Goal: Task Accomplishment & Management: Use online tool/utility

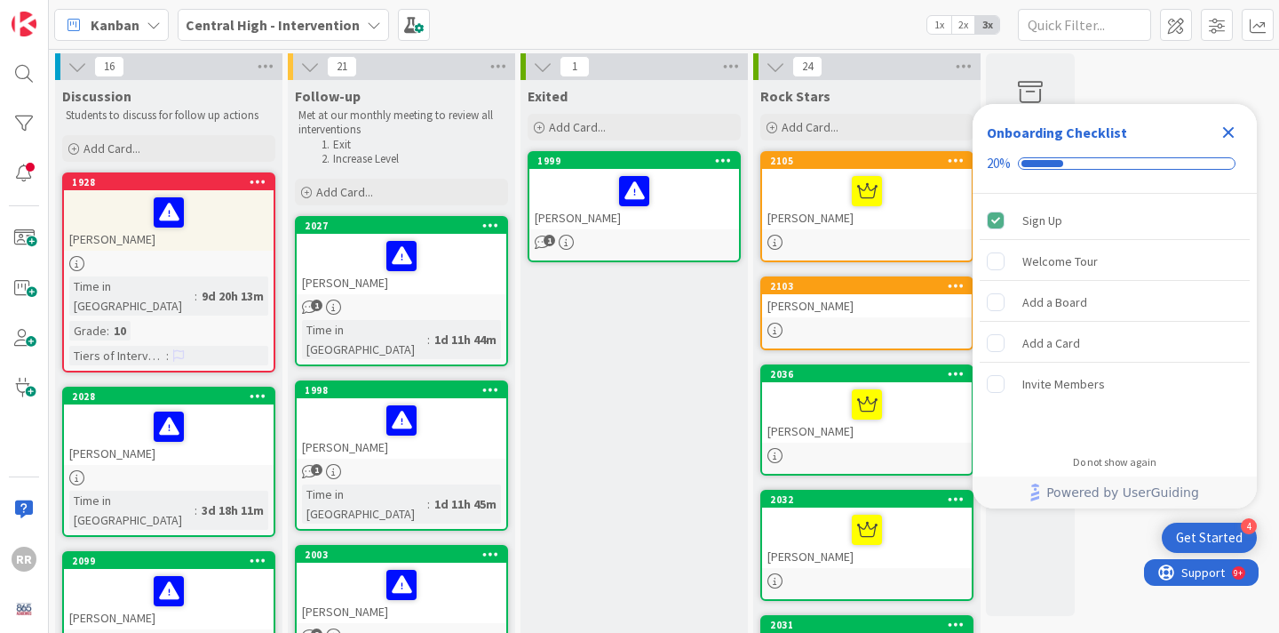
click at [1232, 129] on icon "Close Checklist" at bounding box center [1229, 133] width 12 height 12
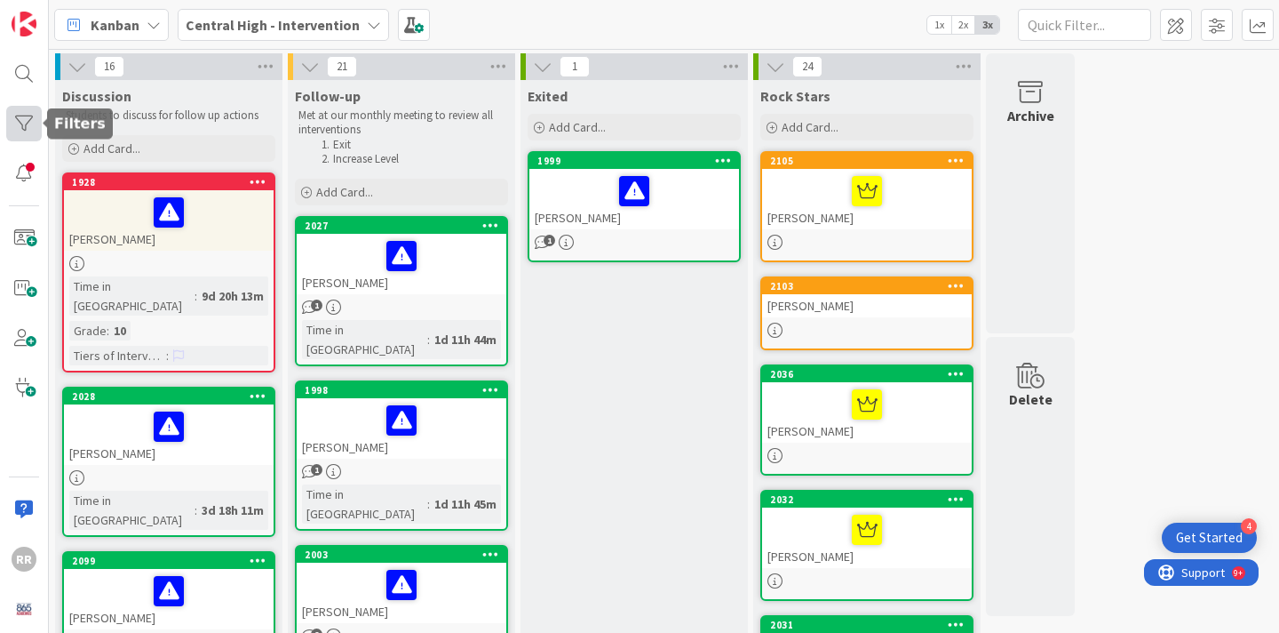
click at [18, 123] on div at bounding box center [24, 124] width 36 height 36
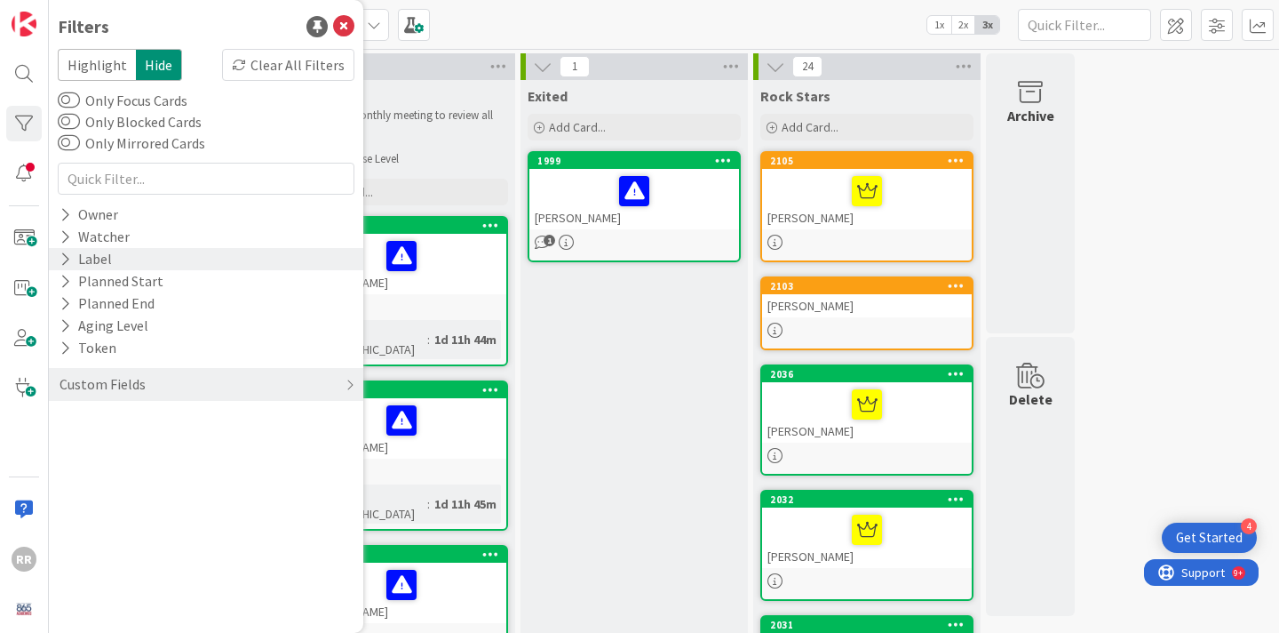
click at [161, 261] on div "Label" at bounding box center [206, 259] width 315 height 22
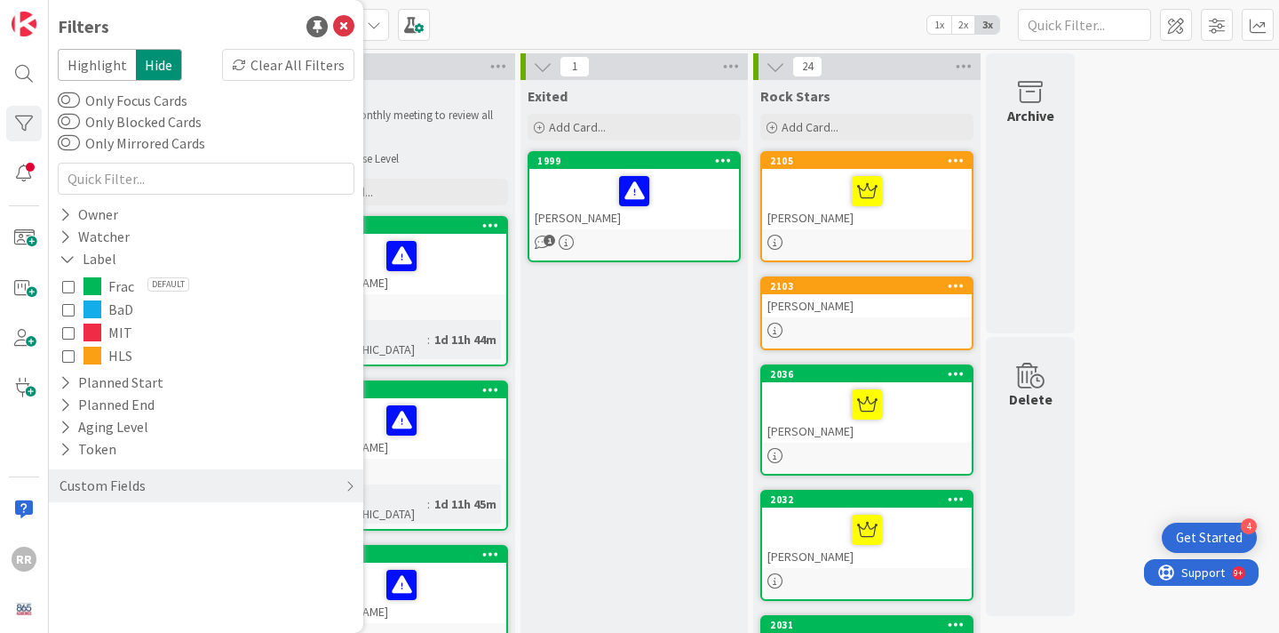
click at [130, 331] on span "MIT" at bounding box center [120, 332] width 24 height 23
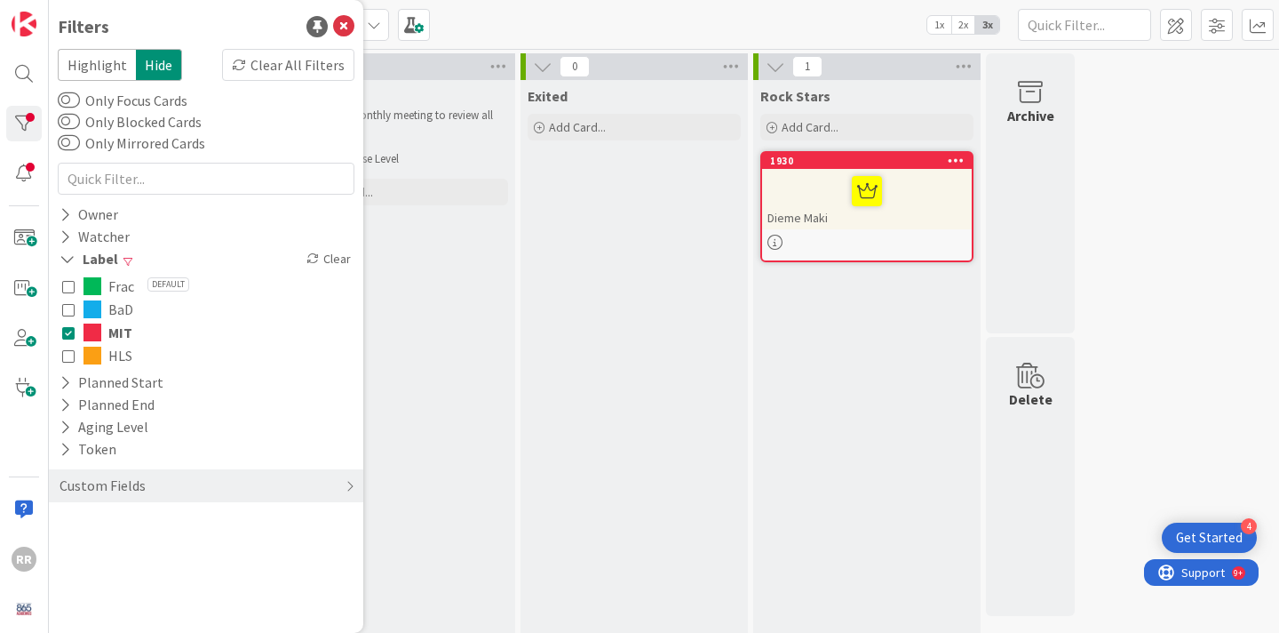
click at [607, 321] on div "Exited Add Card..." at bounding box center [634, 611] width 227 height 1063
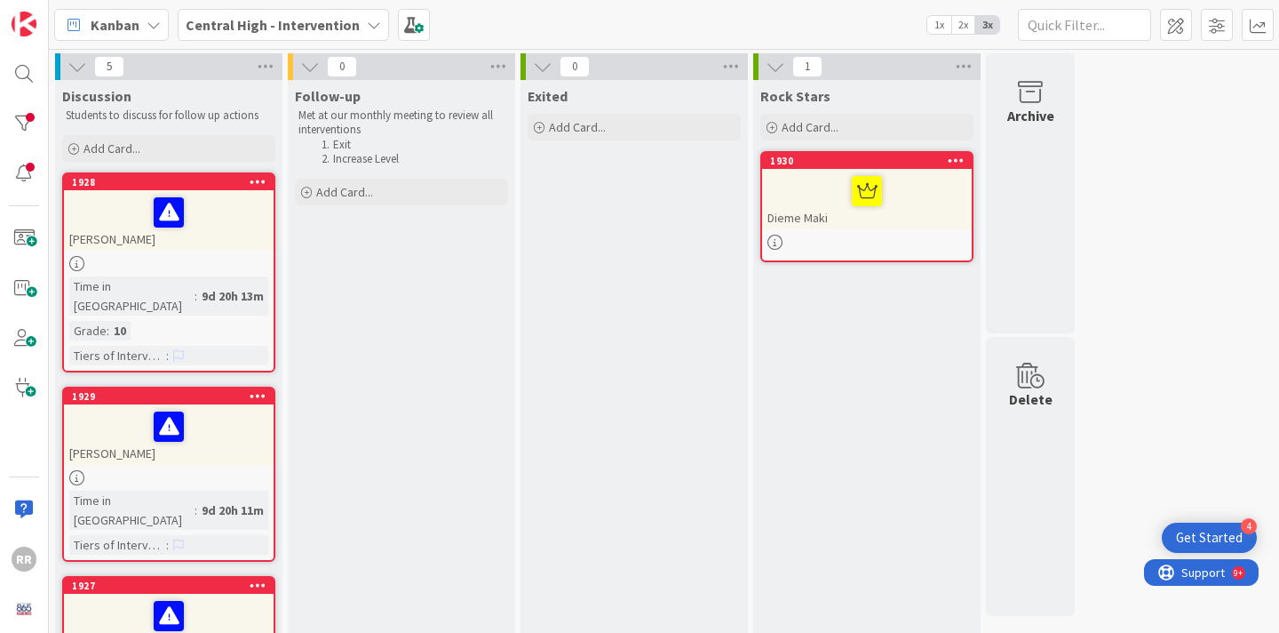
click at [246, 262] on div at bounding box center [169, 263] width 210 height 15
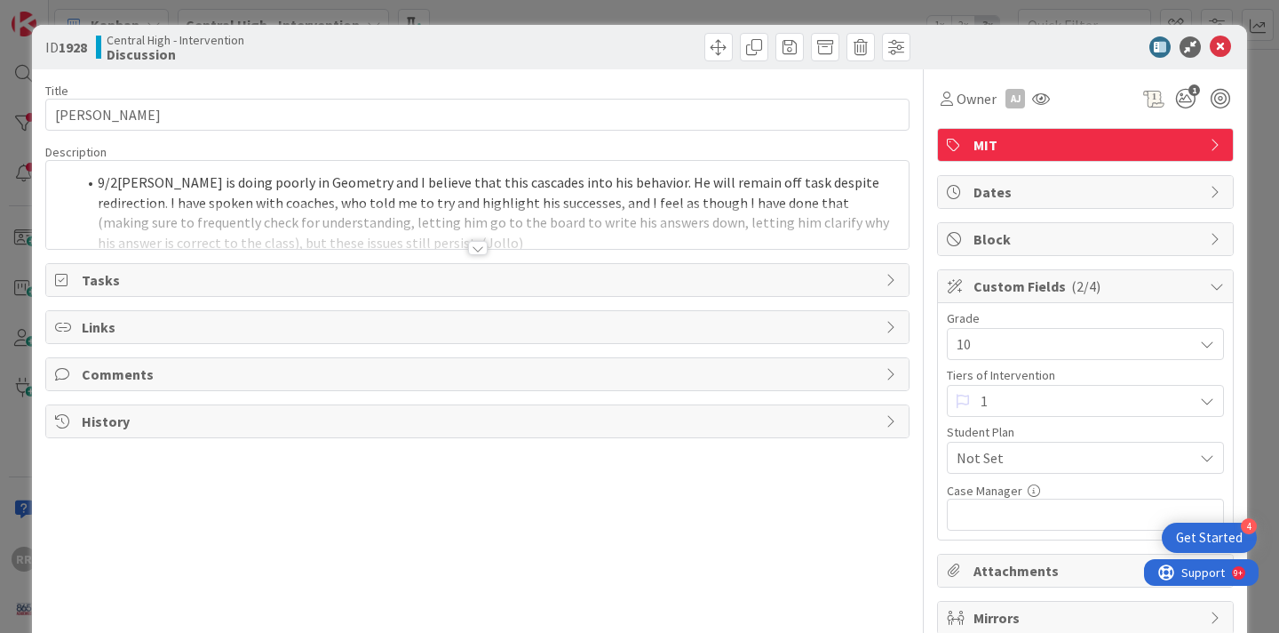
click at [476, 245] on div at bounding box center [478, 248] width 20 height 14
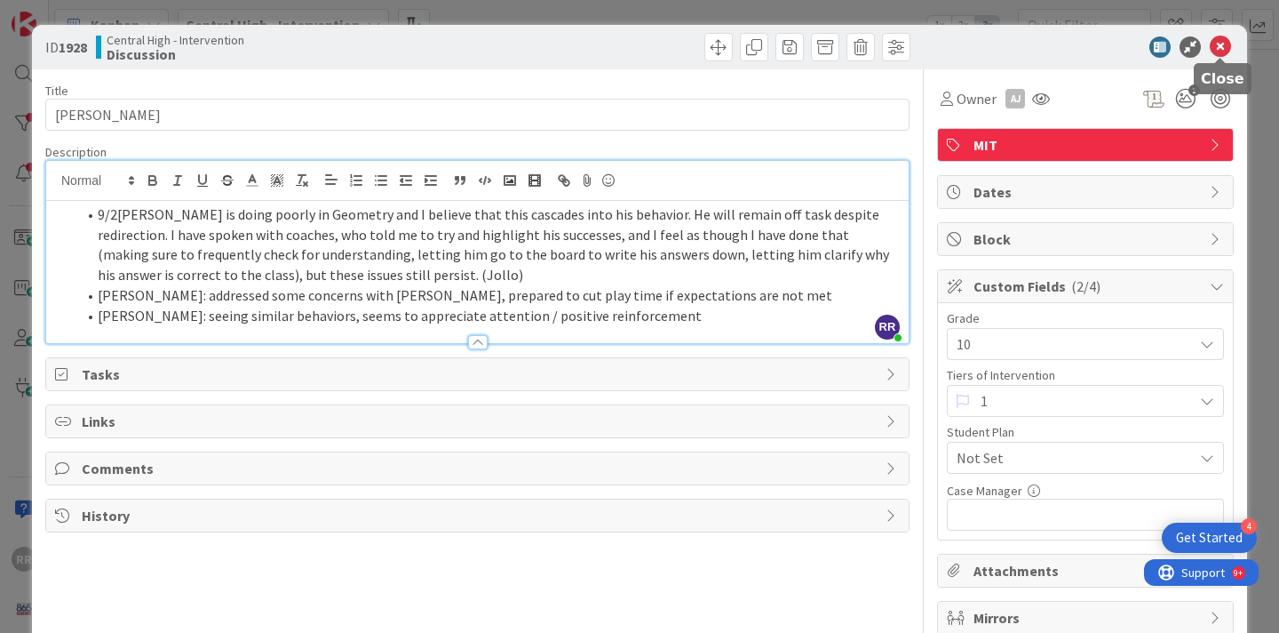
click at [1215, 41] on icon at bounding box center [1220, 46] width 21 height 21
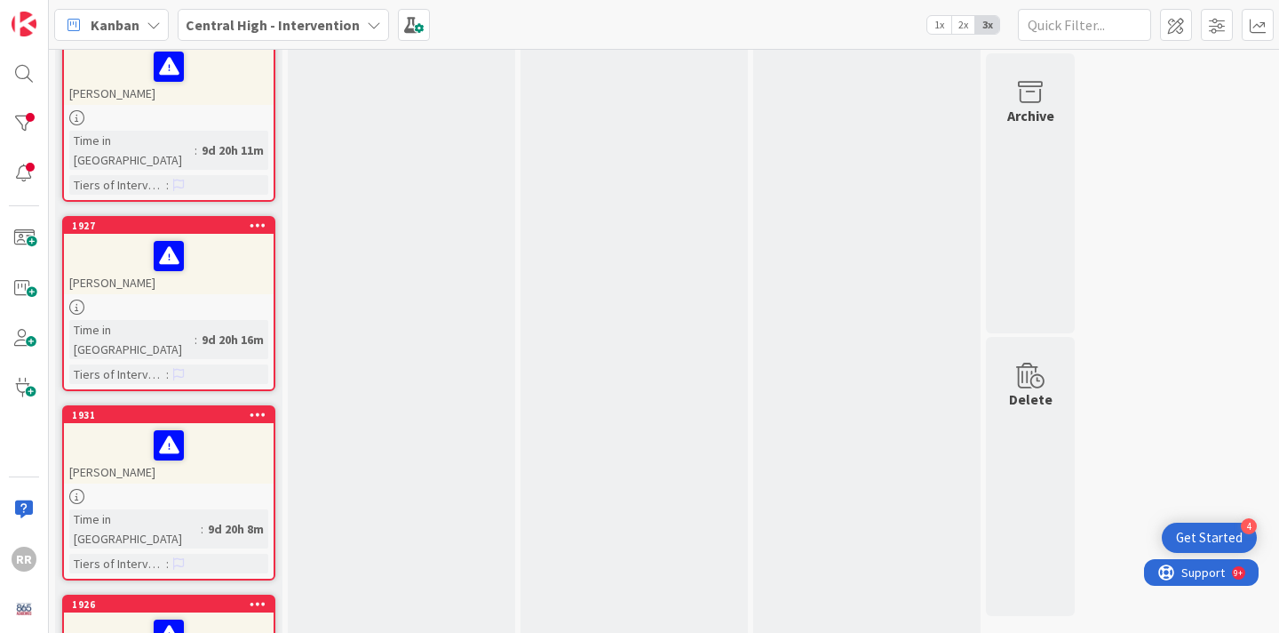
scroll to position [422, 0]
